Goal: Find specific page/section: Find specific page/section

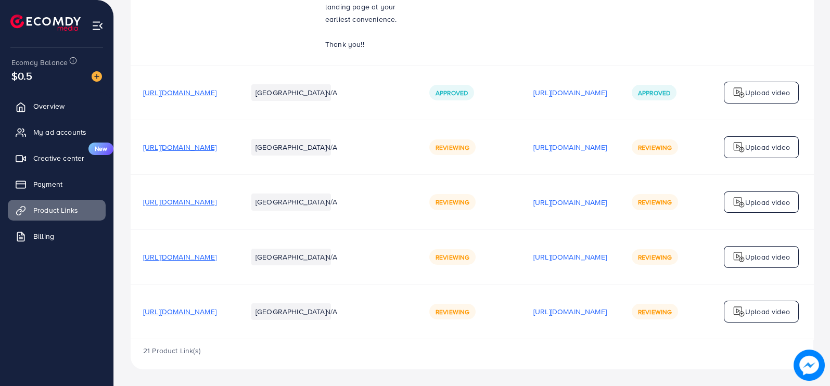
scroll to position [1783, 0]
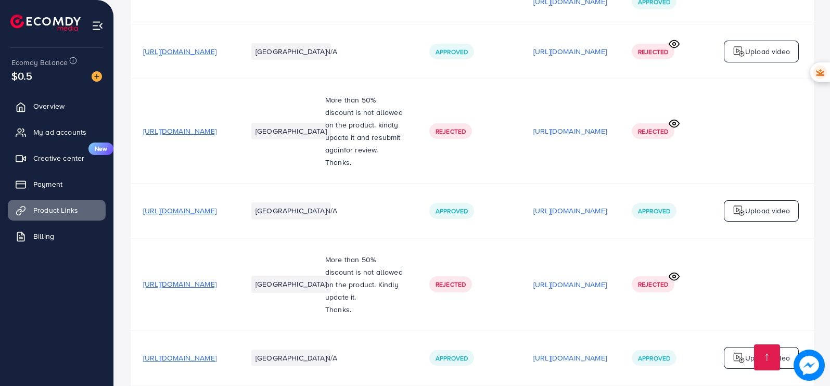
scroll to position [1783, 0]
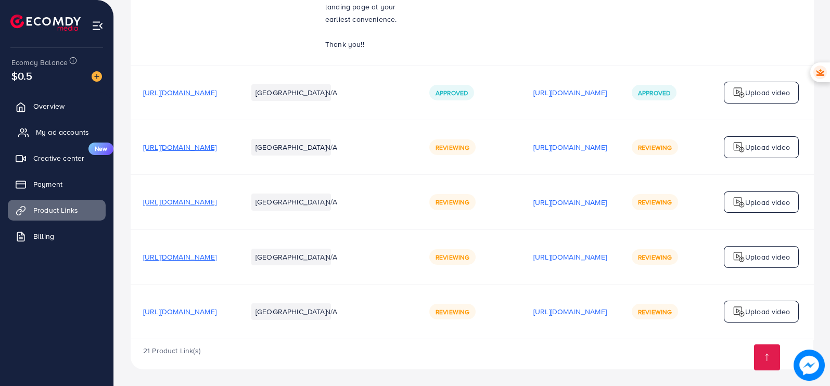
click at [59, 130] on span "My ad accounts" at bounding box center [62, 132] width 53 height 10
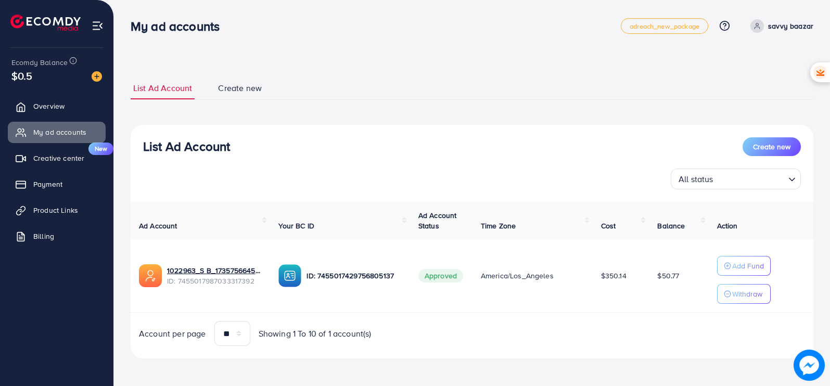
scroll to position [1, 0]
click at [74, 204] on link "Product Links" at bounding box center [57, 210] width 98 height 21
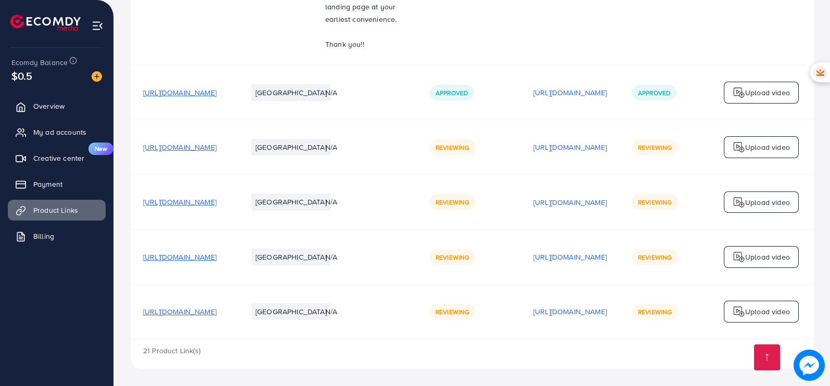
drag, startPoint x: 481, startPoint y: 156, endPoint x: 495, endPoint y: 148, distance: 16.3
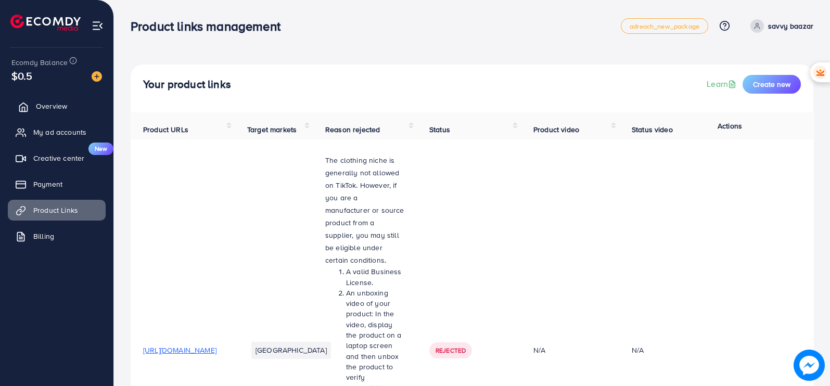
click at [59, 105] on span "Overview" at bounding box center [51, 106] width 31 height 10
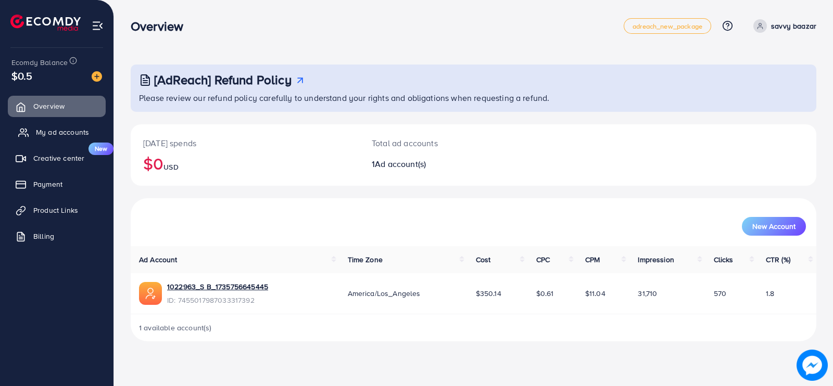
click at [65, 137] on span "My ad accounts" at bounding box center [62, 132] width 53 height 10
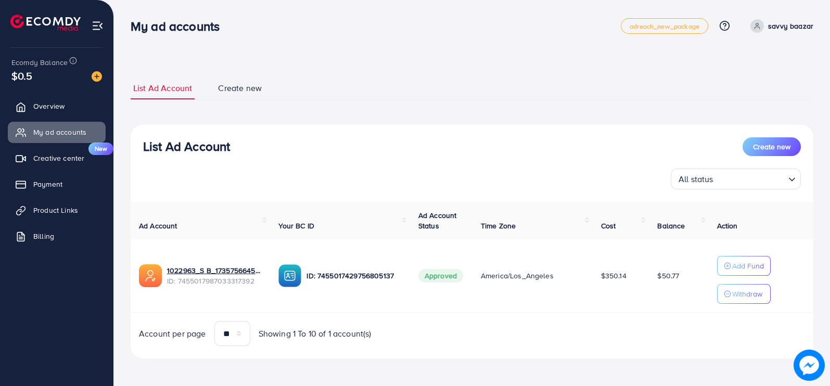
scroll to position [1, 0]
click at [46, 214] on span "Product Links" at bounding box center [58, 210] width 45 height 10
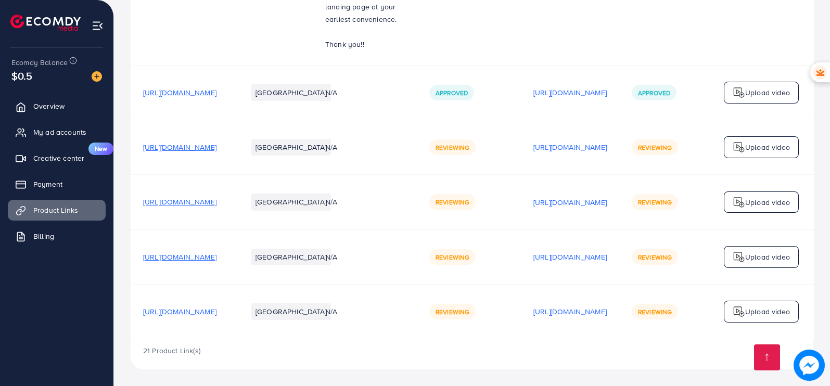
scroll to position [1783, 0]
